Goal: Transaction & Acquisition: Purchase product/service

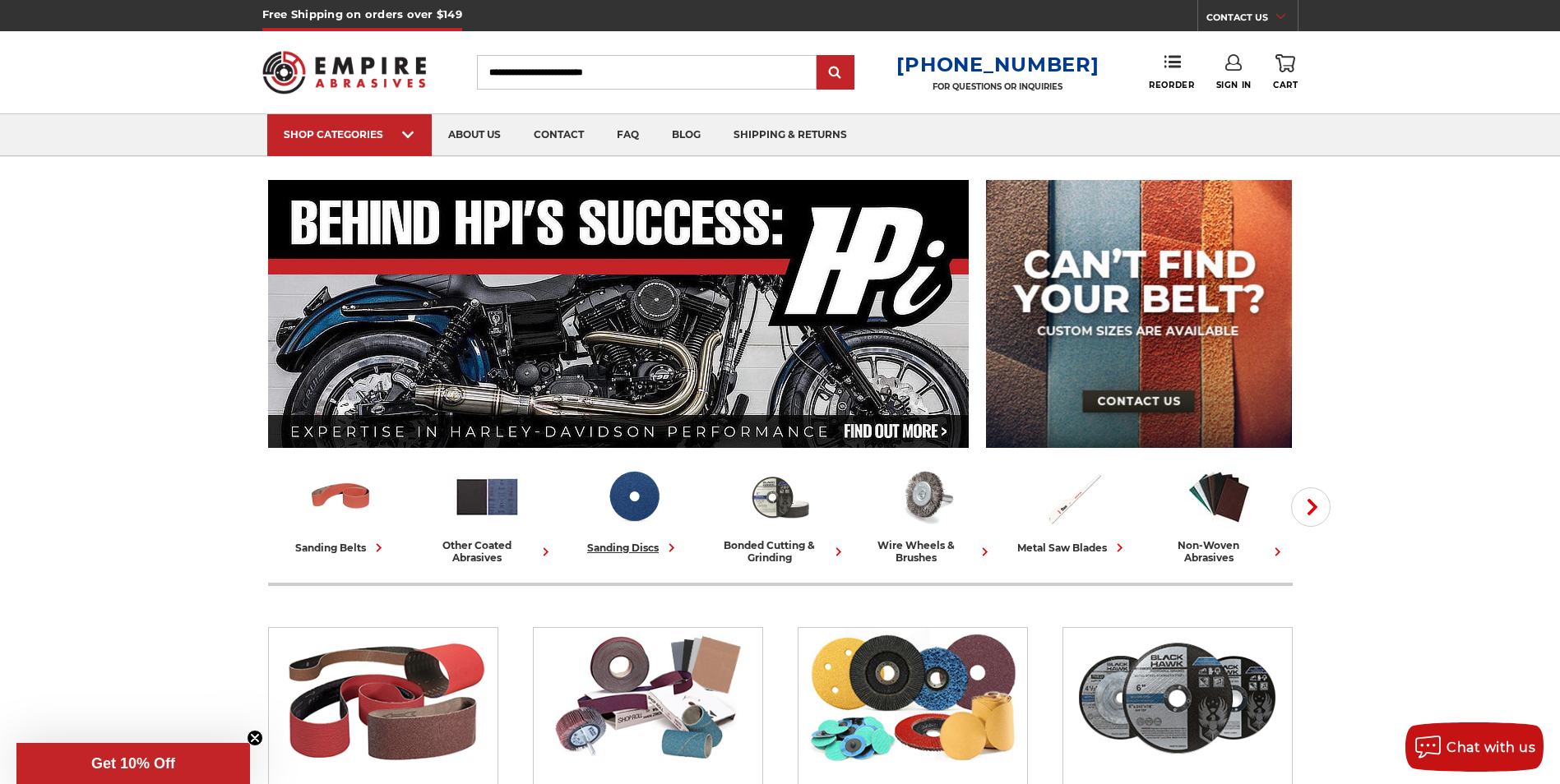
click at [613, 545] on div "sanding discs" at bounding box center [634, 548] width 93 height 17
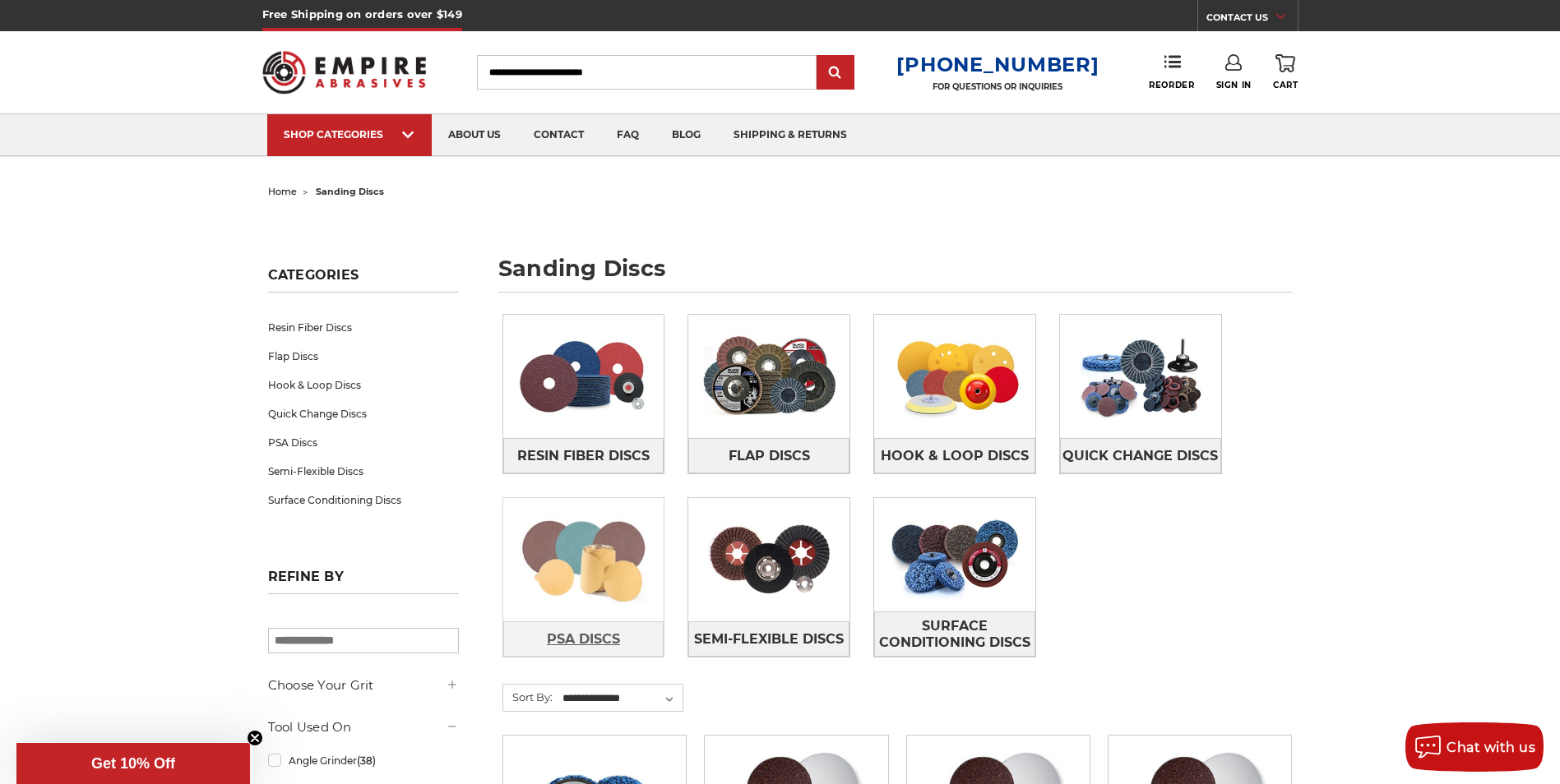
click at [584, 646] on span "PSA Discs" at bounding box center [583, 640] width 73 height 28
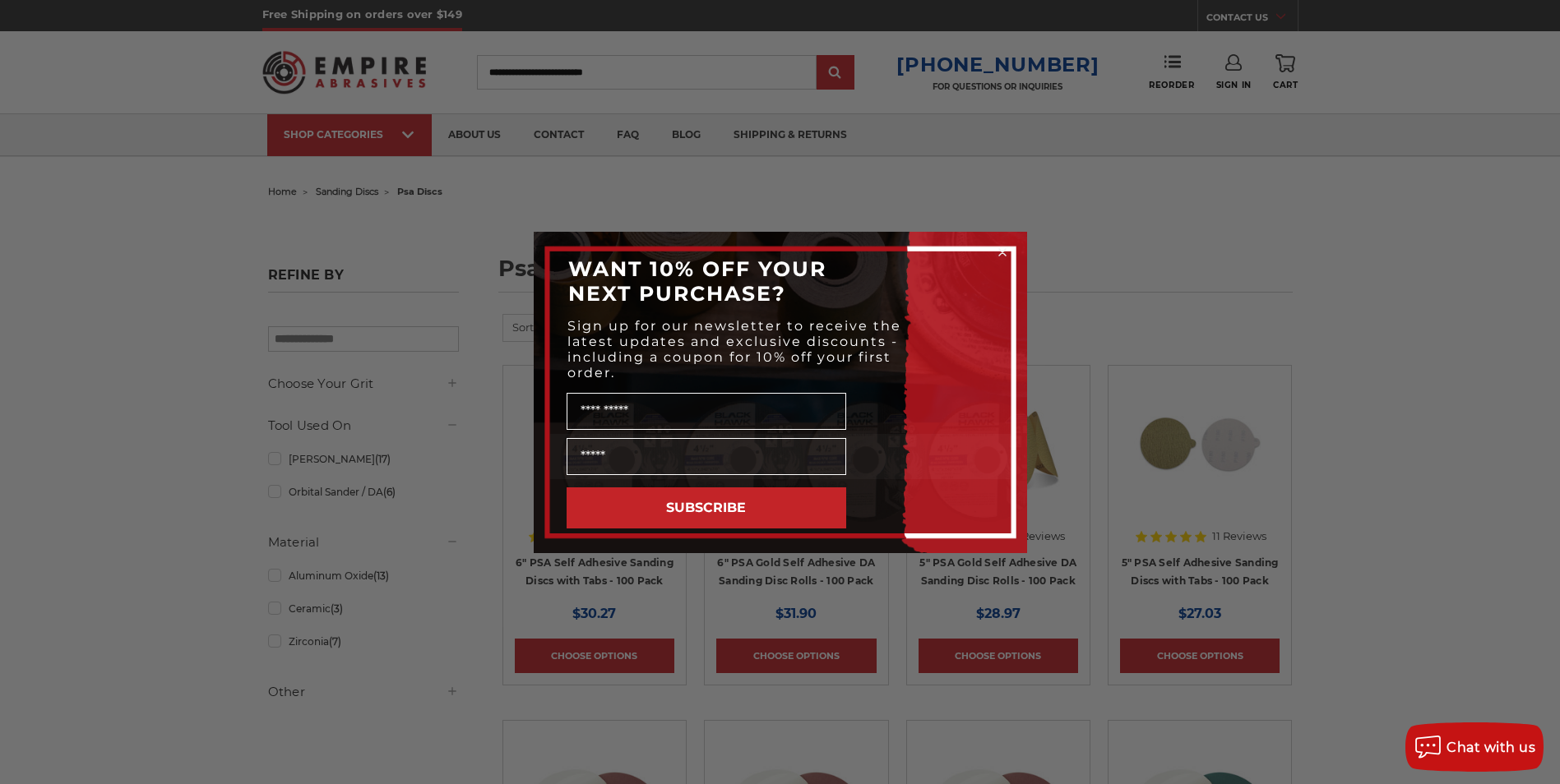
click at [1000, 251] on icon "Close dialog" at bounding box center [1002, 252] width 7 height 7
